Goal: Browse casually

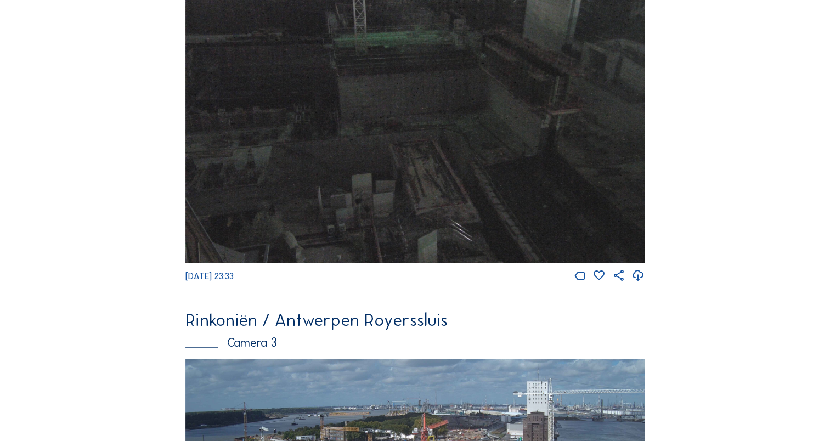
scroll to position [1127, 0]
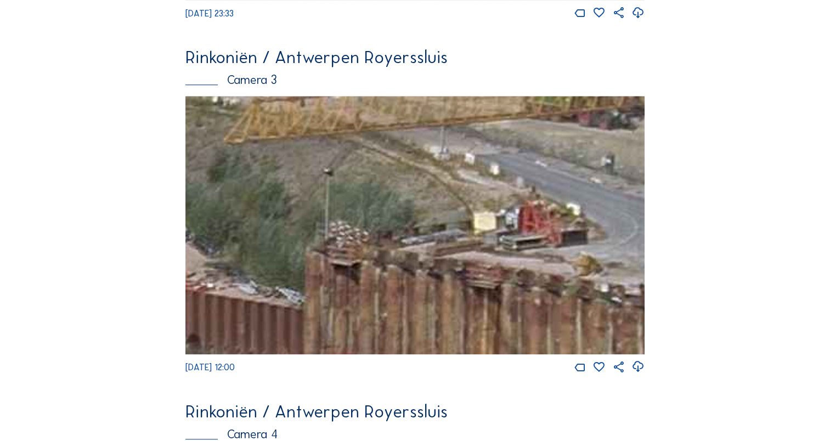
drag, startPoint x: 529, startPoint y: 257, endPoint x: 522, endPoint y: 256, distance: 7.3
click at [524, 256] on img at bounding box center [414, 225] width 459 height 258
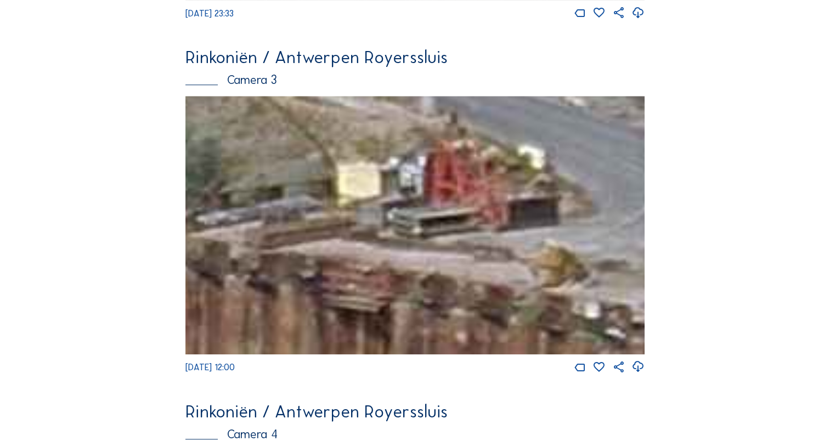
drag, startPoint x: 372, startPoint y: 250, endPoint x: 303, endPoint y: 234, distance: 70.5
click at [303, 234] on img at bounding box center [414, 225] width 459 height 258
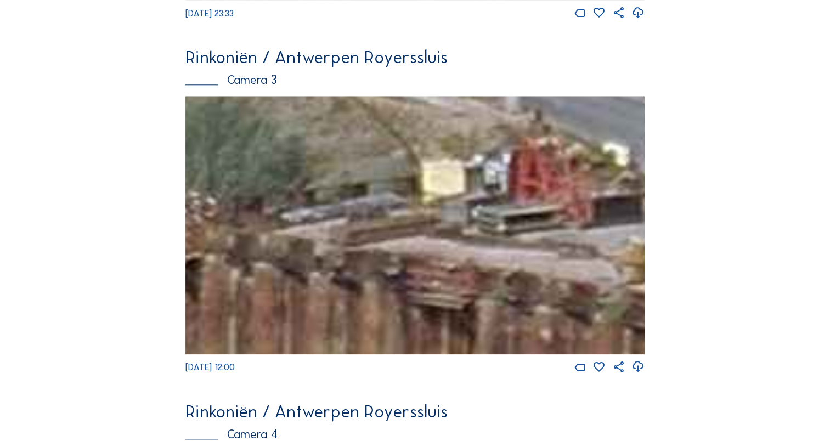
drag, startPoint x: 302, startPoint y: 235, endPoint x: 429, endPoint y: 241, distance: 127.4
click at [438, 243] on img at bounding box center [414, 225] width 459 height 258
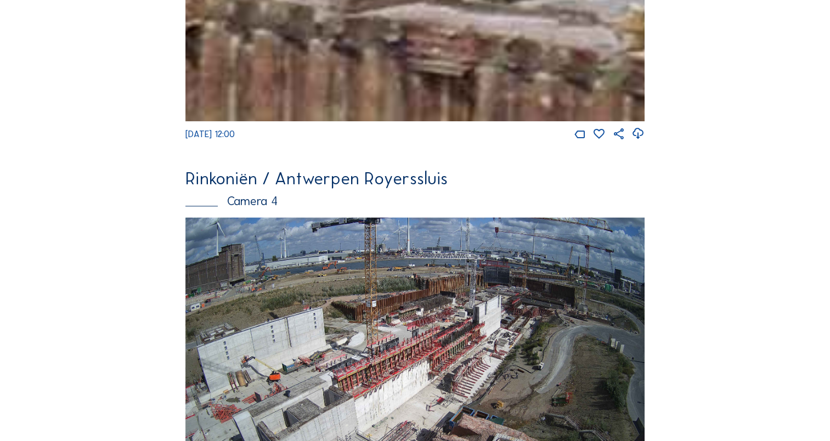
scroll to position [1346, 0]
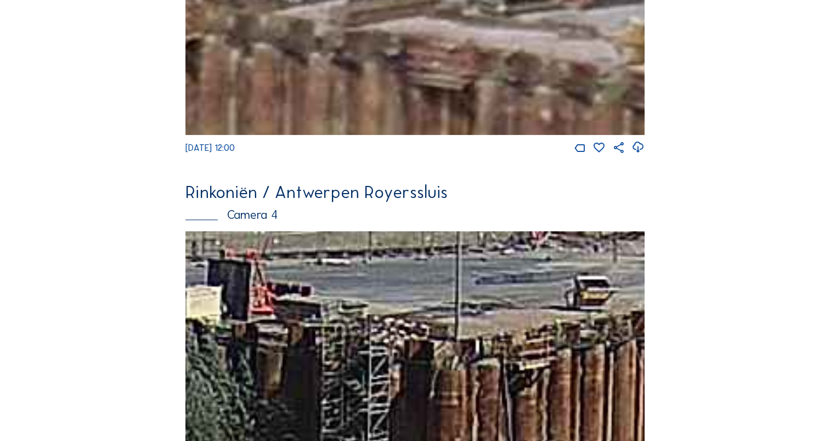
drag, startPoint x: 324, startPoint y: 316, endPoint x: 646, endPoint y: 281, distance: 323.8
click at [349, 328] on img at bounding box center [414, 360] width 459 height 258
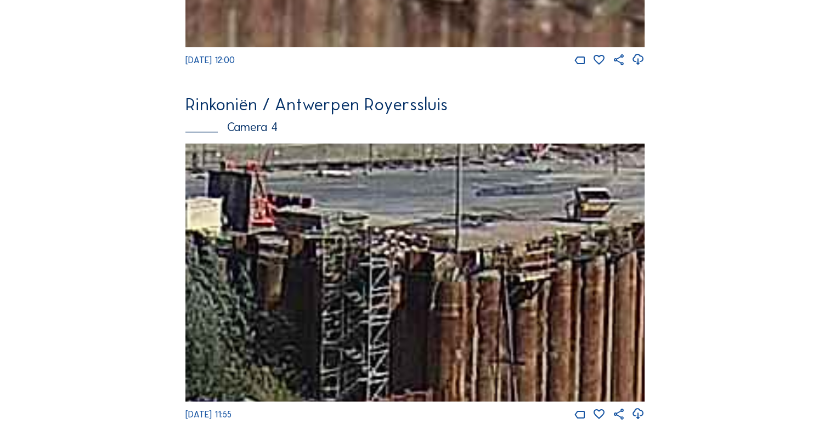
scroll to position [1566, 0]
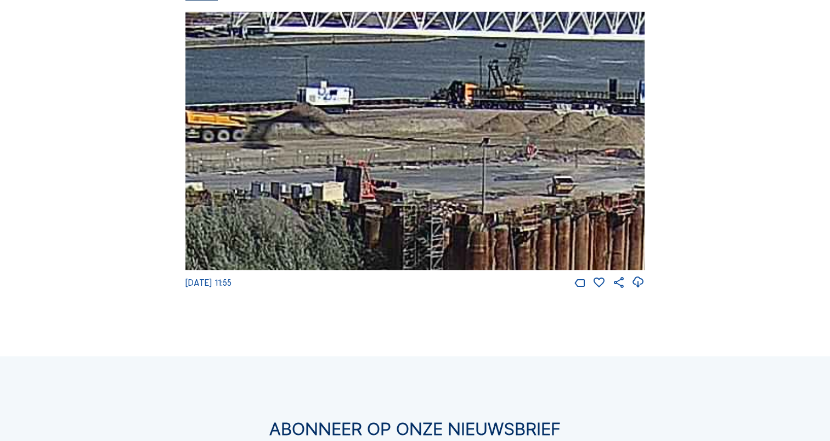
drag, startPoint x: 410, startPoint y: 134, endPoint x: 450, endPoint y: 265, distance: 136.9
click at [450, 265] on img at bounding box center [414, 141] width 459 height 258
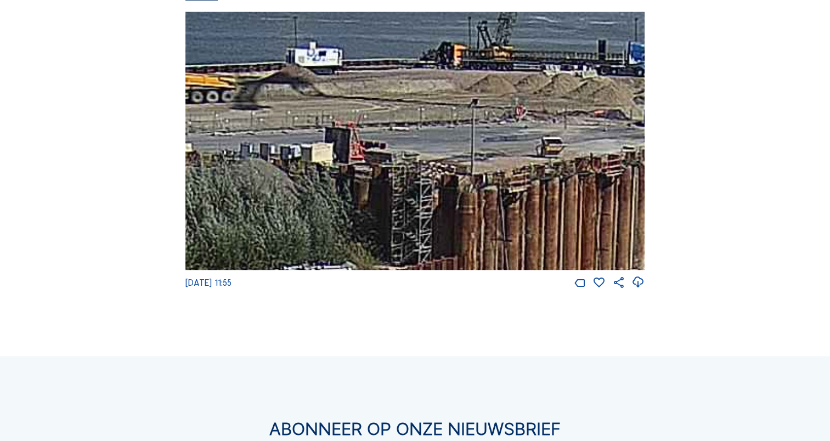
drag, startPoint x: 399, startPoint y: 105, endPoint x: 388, endPoint y: 72, distance: 34.5
click at [388, 72] on img at bounding box center [414, 141] width 459 height 258
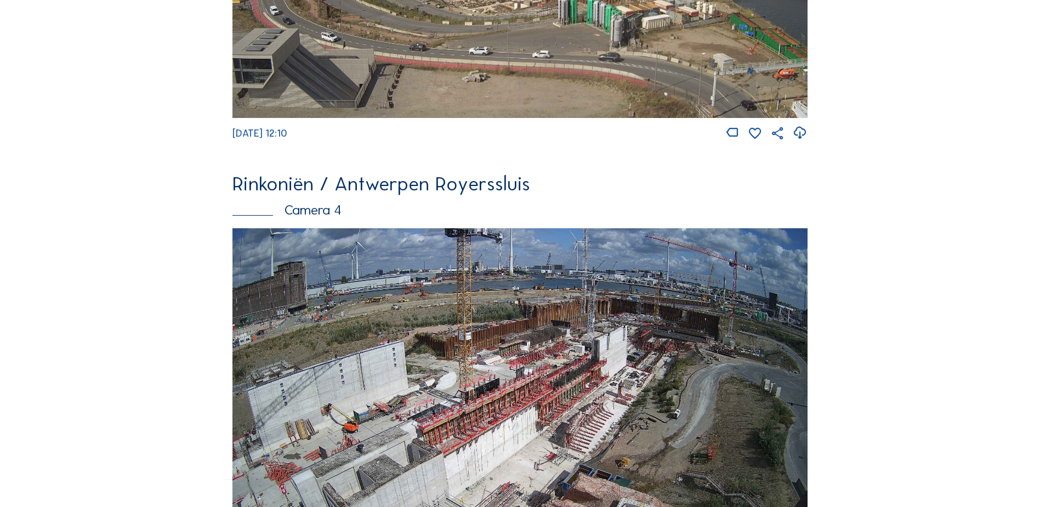
scroll to position [1700, 0]
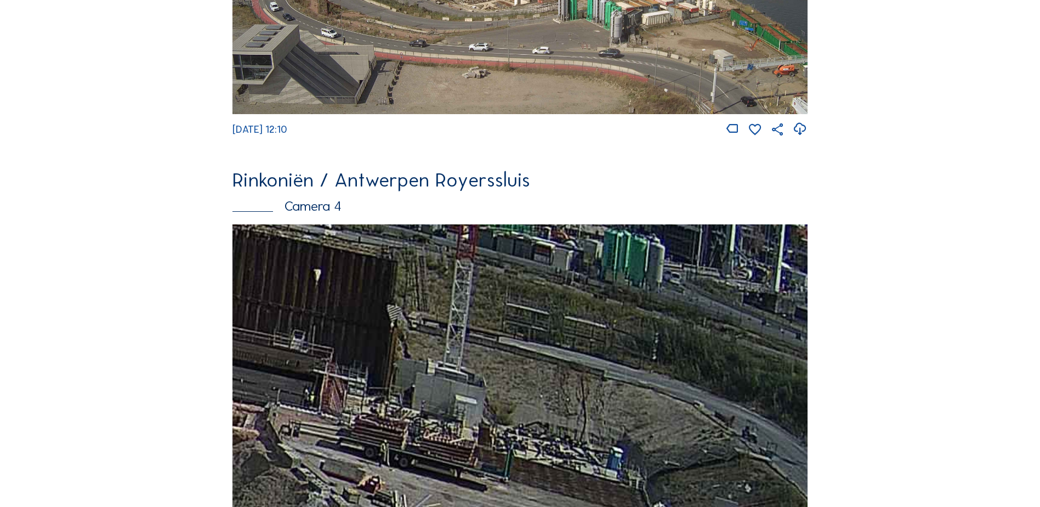
drag, startPoint x: 647, startPoint y: 330, endPoint x: 538, endPoint y: 355, distance: 112.0
click at [531, 352] on img at bounding box center [520, 386] width 575 height 324
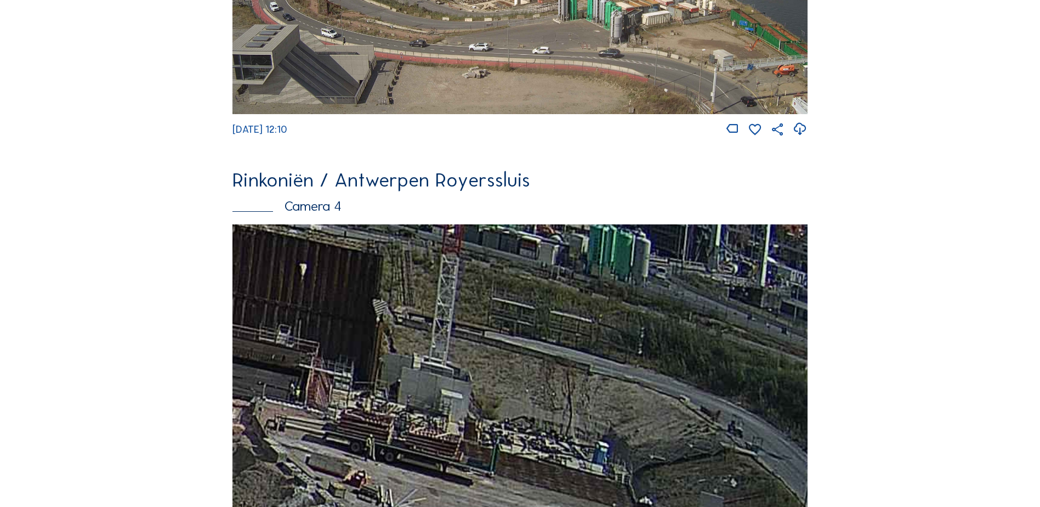
drag, startPoint x: 587, startPoint y: 364, endPoint x: 543, endPoint y: 352, distance: 45.6
click at [543, 352] on img at bounding box center [520, 386] width 575 height 324
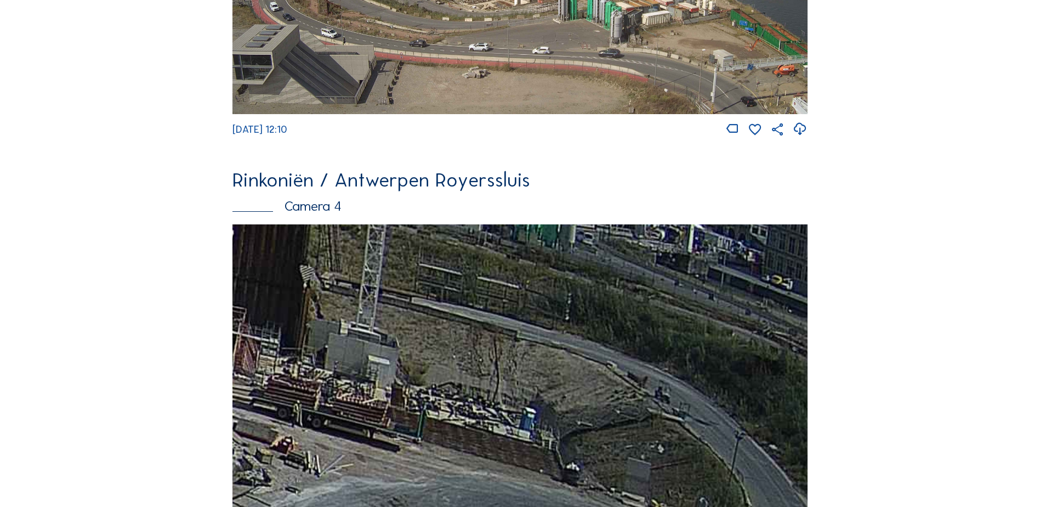
drag, startPoint x: 629, startPoint y: 377, endPoint x: 592, endPoint y: 354, distance: 43.4
click at [592, 354] on img at bounding box center [520, 386] width 575 height 324
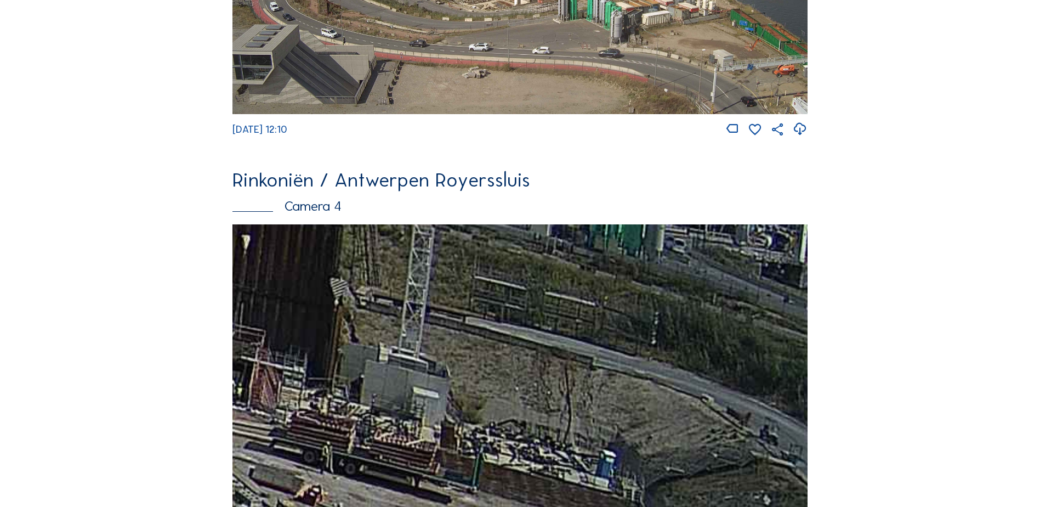
drag, startPoint x: 549, startPoint y: 399, endPoint x: 616, endPoint y: 441, distance: 79.4
click at [616, 441] on img at bounding box center [520, 386] width 575 height 324
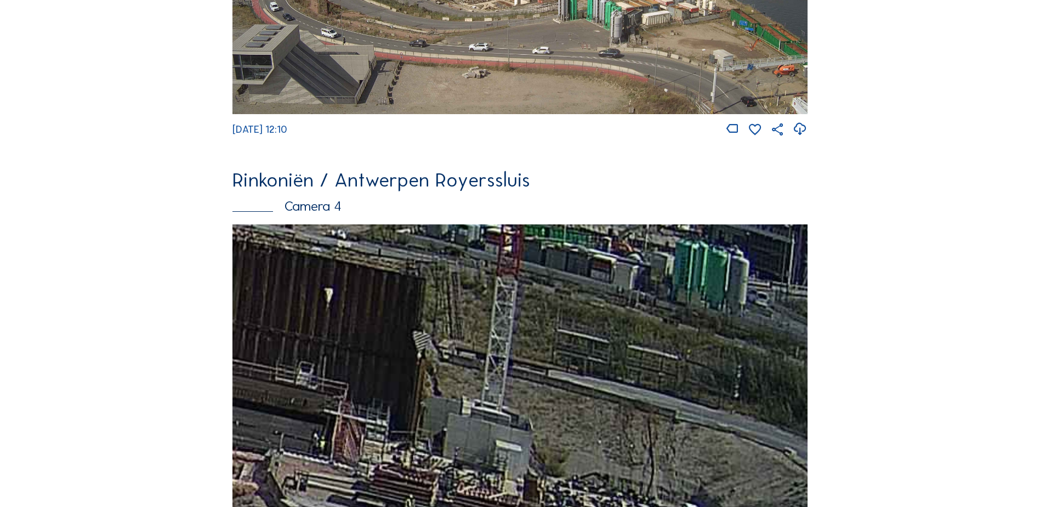
drag, startPoint x: 568, startPoint y: 398, endPoint x: 610, endPoint y: 409, distance: 43.5
click at [610, 409] on img at bounding box center [520, 386] width 575 height 324
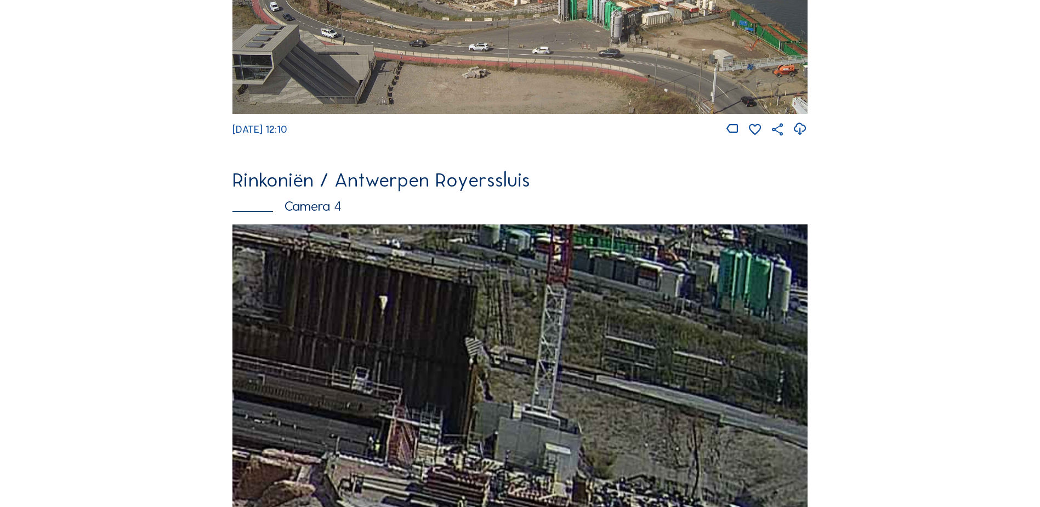
drag, startPoint x: 513, startPoint y: 369, endPoint x: 535, endPoint y: 372, distance: 22.2
click at [535, 372] on img at bounding box center [520, 386] width 575 height 324
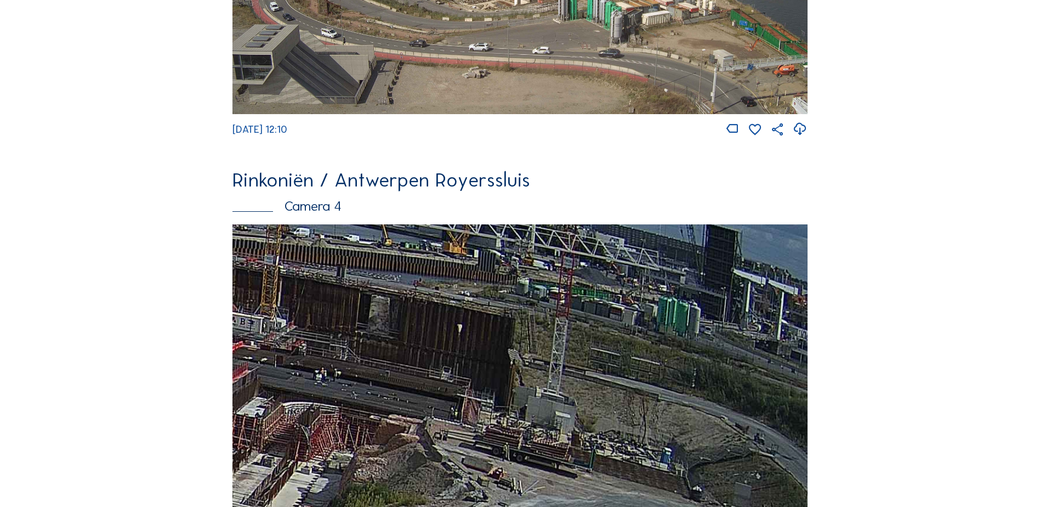
drag, startPoint x: 639, startPoint y: 382, endPoint x: 661, endPoint y: 377, distance: 22.4
click at [672, 378] on img at bounding box center [520, 386] width 575 height 324
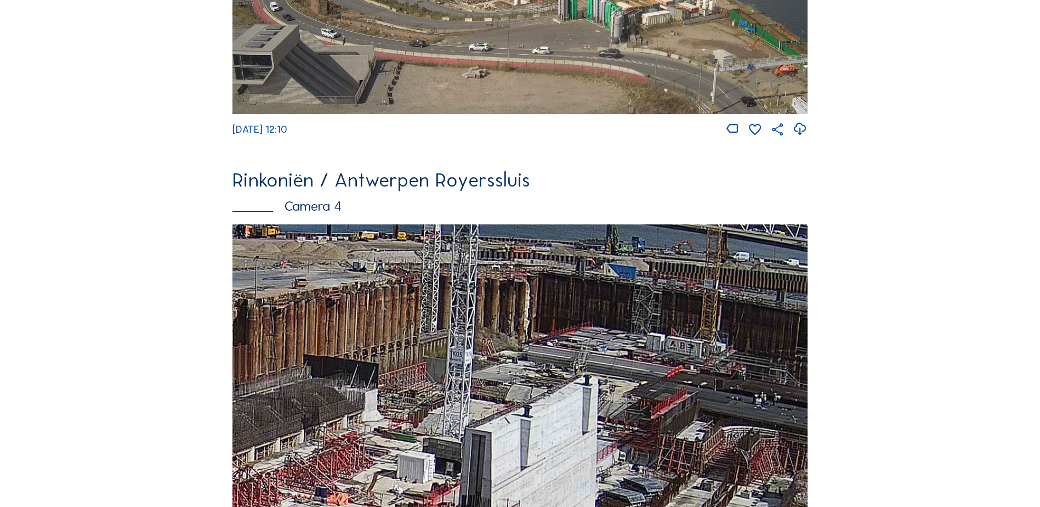
drag, startPoint x: 517, startPoint y: 371, endPoint x: 772, endPoint y: 374, distance: 254.5
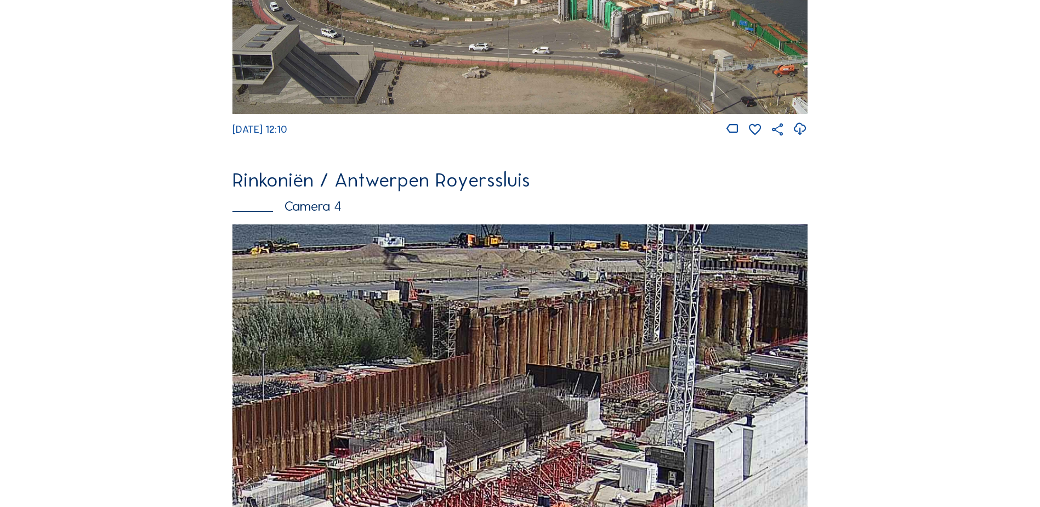
drag, startPoint x: 505, startPoint y: 310, endPoint x: 543, endPoint y: 362, distance: 64.6
click at [551, 369] on img at bounding box center [520, 386] width 575 height 324
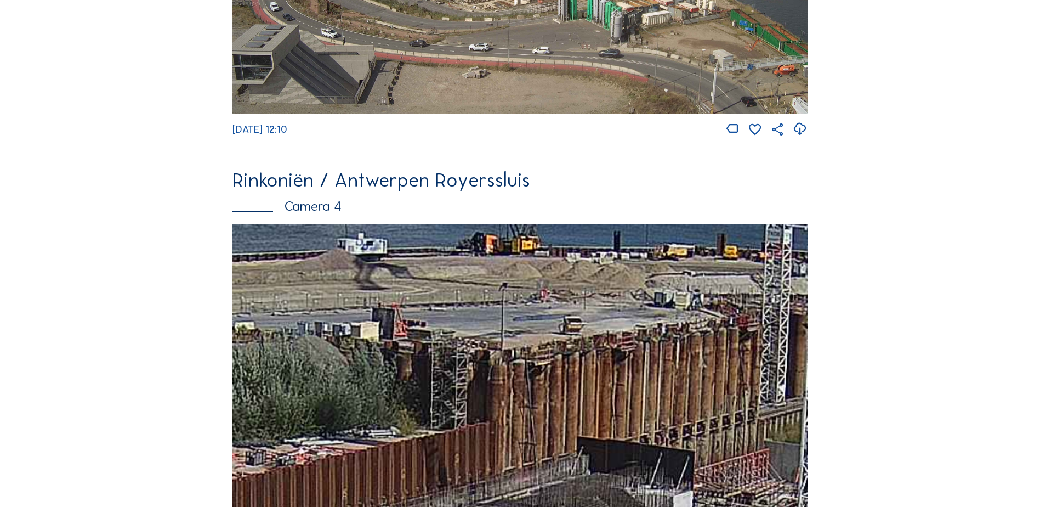
drag, startPoint x: 542, startPoint y: 350, endPoint x: 486, endPoint y: 335, distance: 58.5
click at [486, 335] on img at bounding box center [520, 386] width 575 height 324
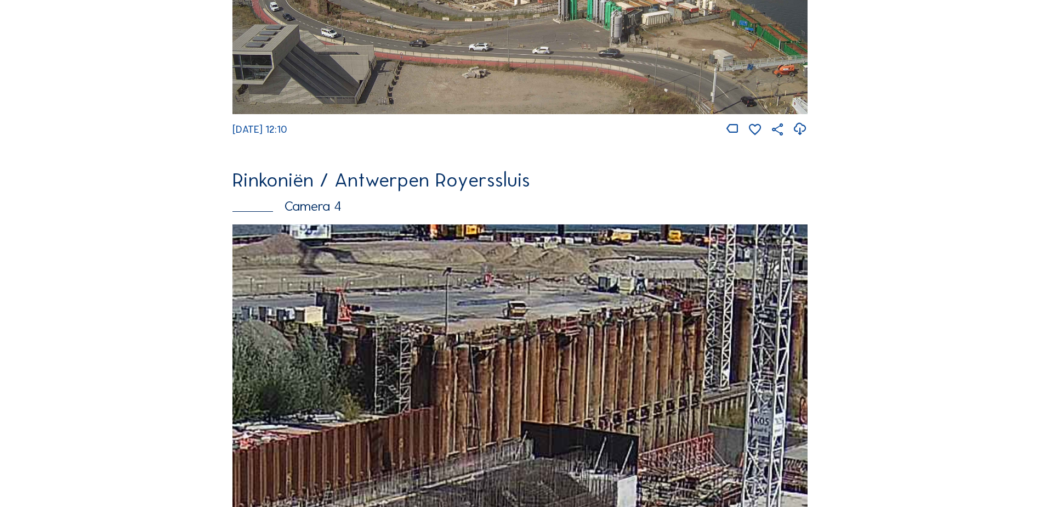
drag, startPoint x: 570, startPoint y: 355, endPoint x: 430, endPoint y: 311, distance: 146.4
click at [429, 311] on img at bounding box center [520, 386] width 575 height 324
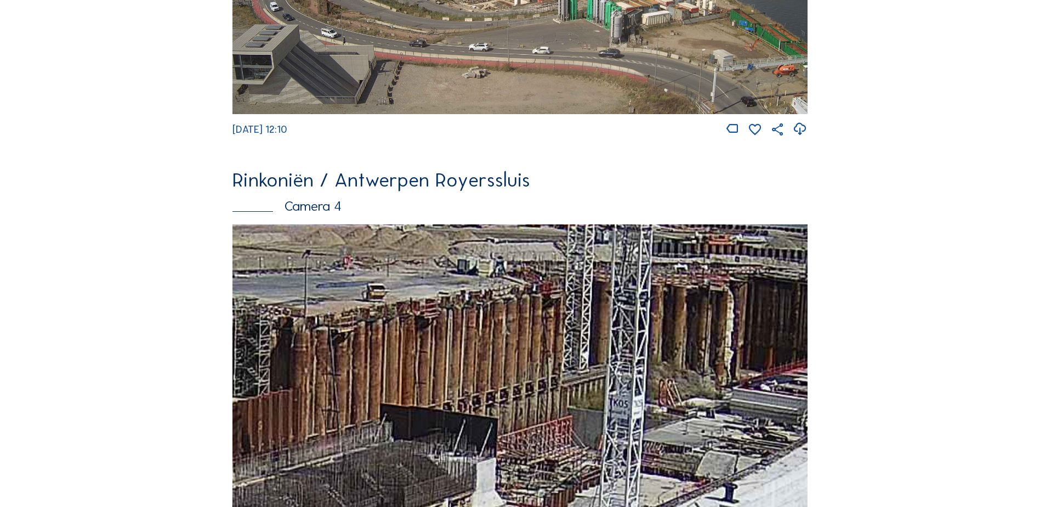
drag, startPoint x: 578, startPoint y: 329, endPoint x: 587, endPoint y: 379, distance: 50.7
click at [594, 404] on img at bounding box center [520, 386] width 575 height 324
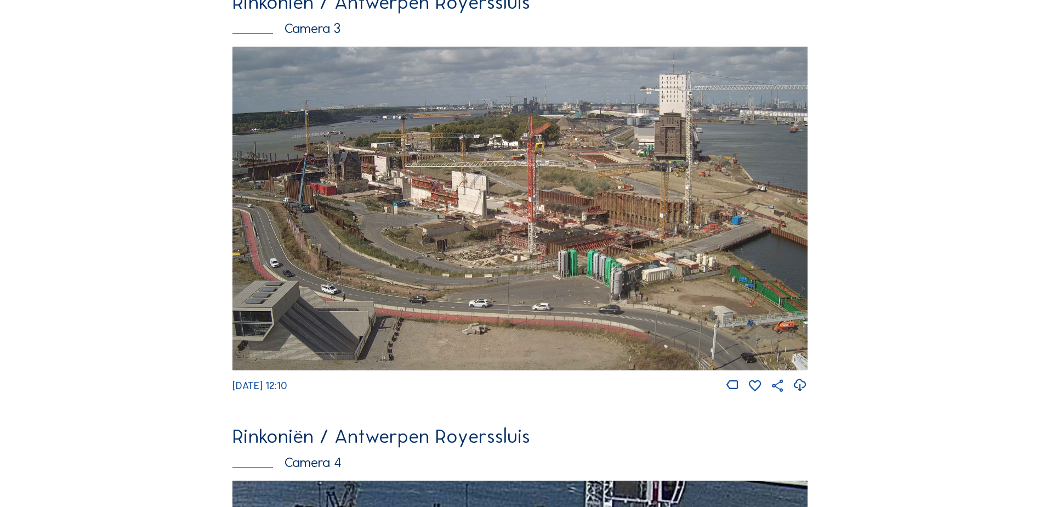
scroll to position [1426, 0]
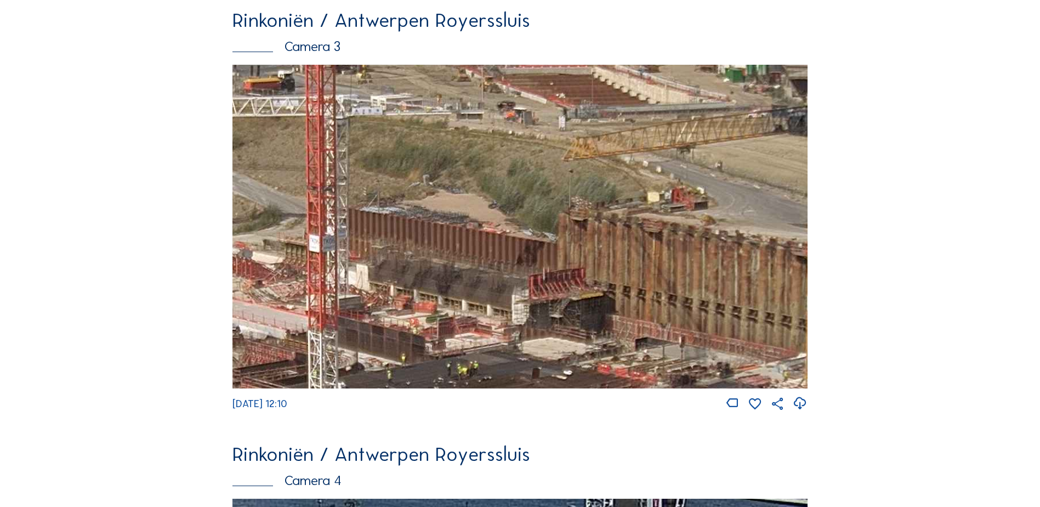
click at [706, 219] on img at bounding box center [520, 227] width 575 height 324
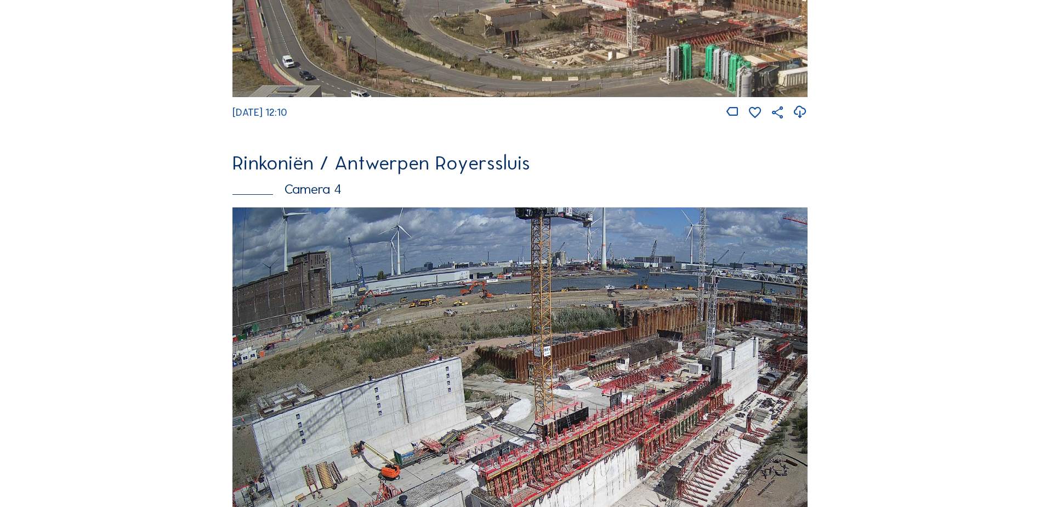
scroll to position [1714, 0]
